Goal: Check status

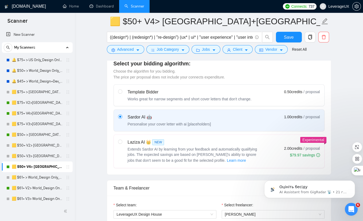
scroll to position [142, 0]
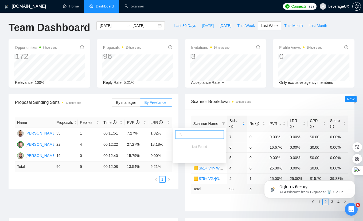
click at [202, 25] on span "Today" at bounding box center [208, 26] width 12 height 6
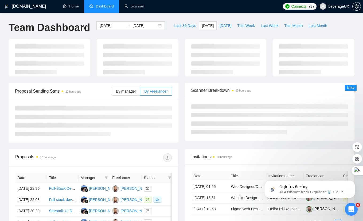
type input "2025-09-30"
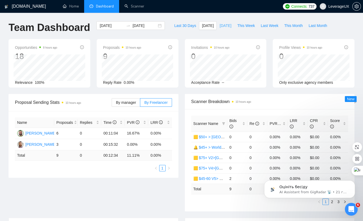
click at [219, 25] on span "Yesterday" at bounding box center [225, 26] width 12 height 6
type input "2025-09-29"
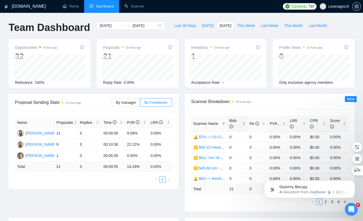
click at [235, 119] on span "Bids" at bounding box center [232, 123] width 7 height 10
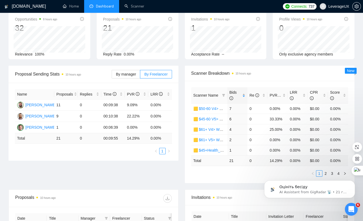
scroll to position [29, 0]
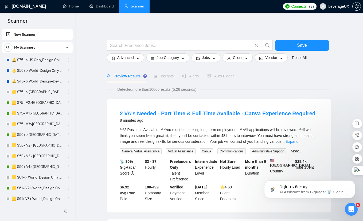
scroll to position [262, 0]
